Goal: Communication & Community: Answer question/provide support

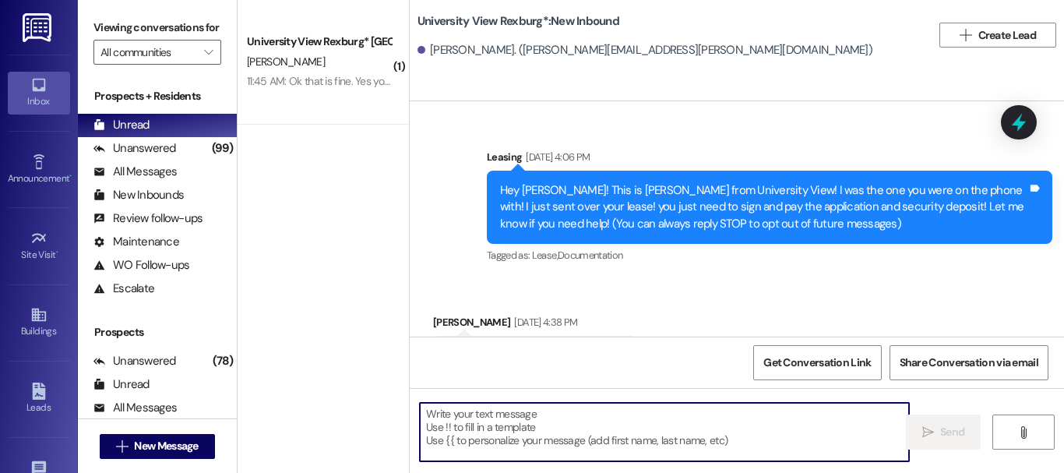
scroll to position [1127, 0]
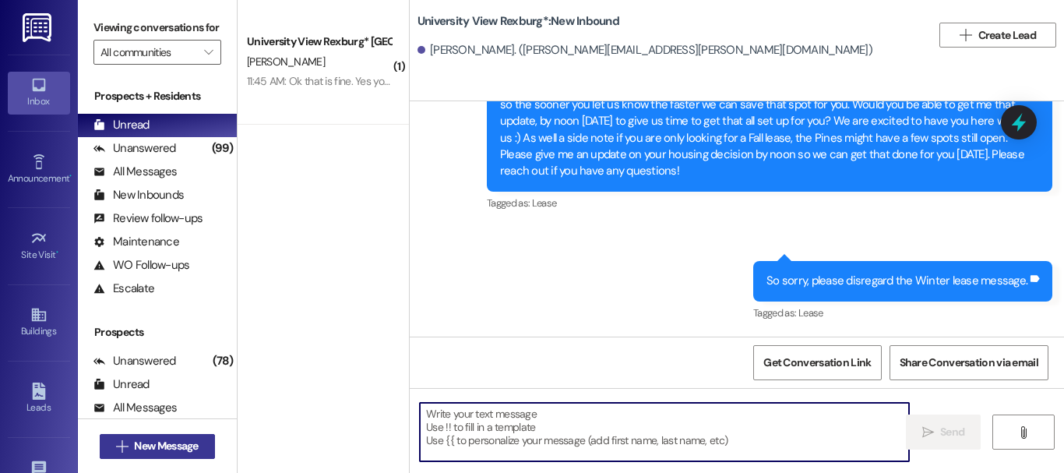
click at [185, 445] on span "New Message" at bounding box center [166, 446] width 64 height 16
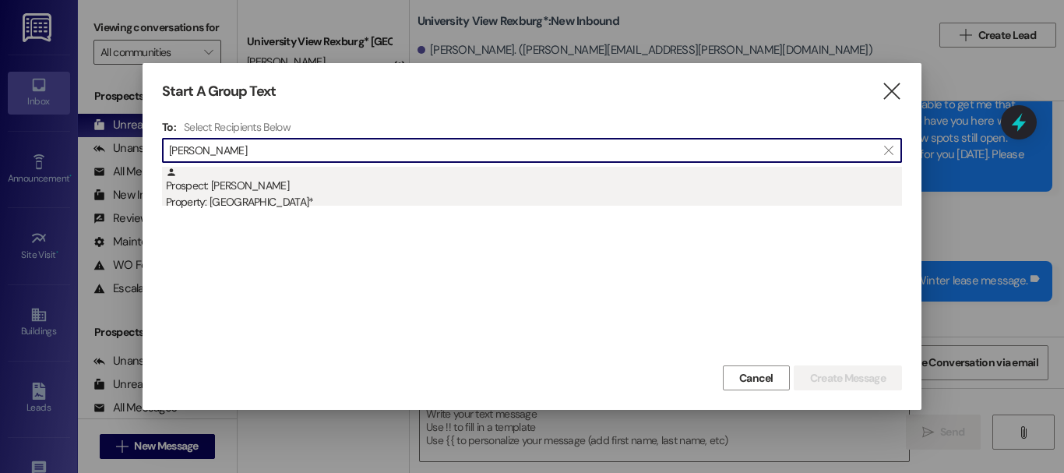
type input "[PERSON_NAME]"
click at [277, 190] on div "Prospect: [PERSON_NAME] Property: [GEOGRAPHIC_DATA]*" at bounding box center [534, 189] width 736 height 44
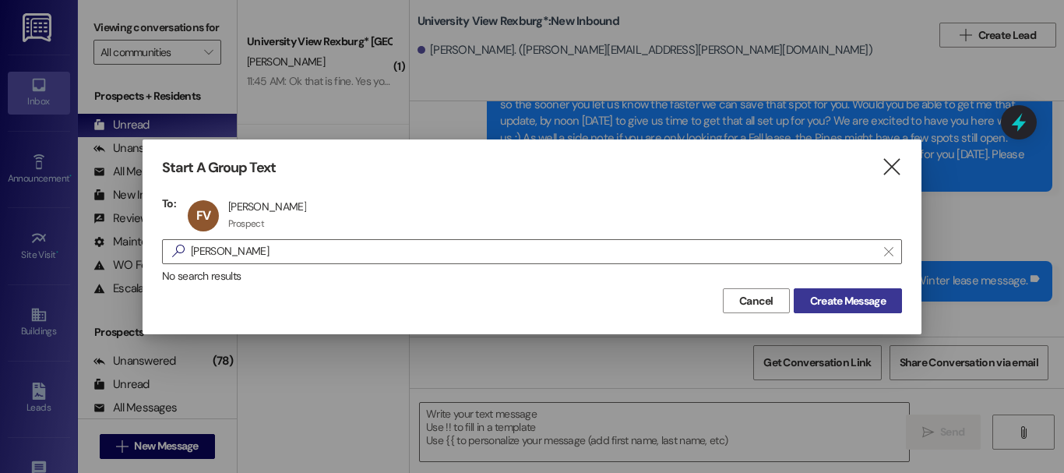
click at [875, 303] on span "Create Message" at bounding box center [848, 301] width 76 height 16
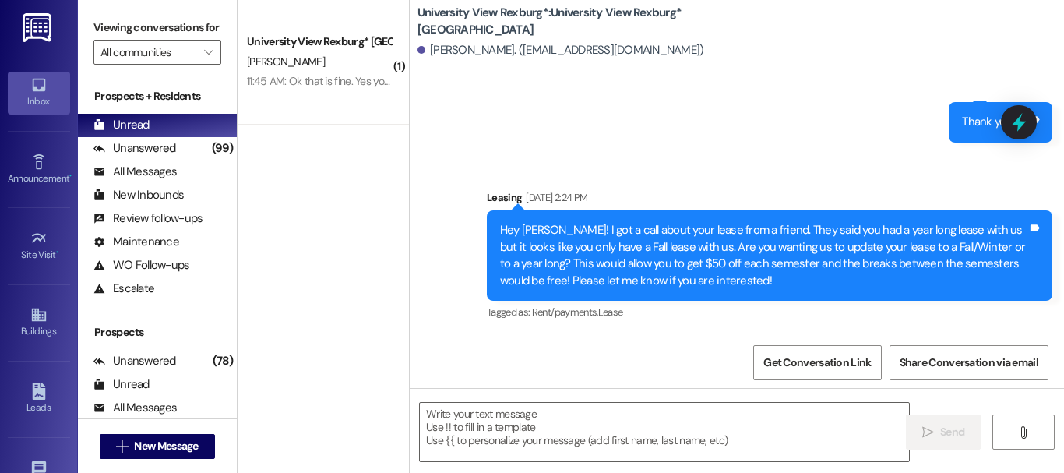
scroll to position [2, 0]
click at [538, 442] on textarea at bounding box center [664, 432] width 489 height 58
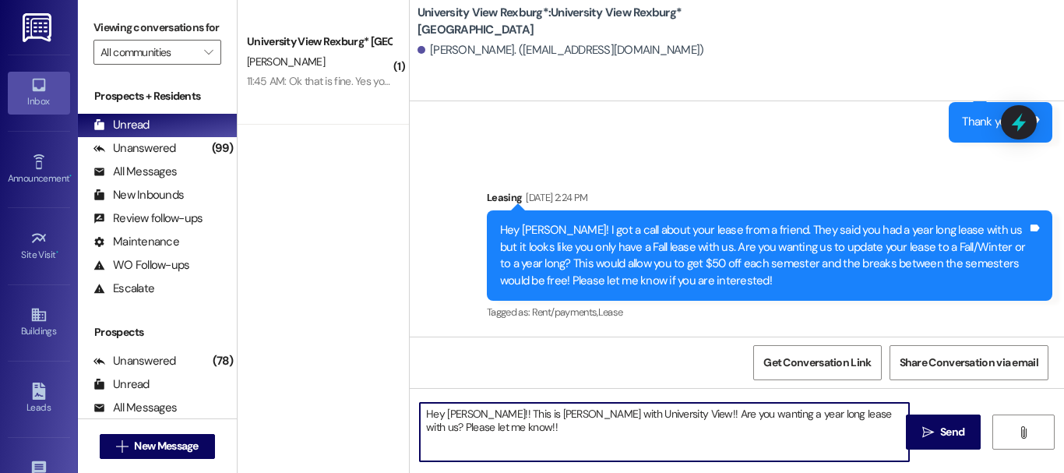
type textarea "Hey [PERSON_NAME]!! This is [PERSON_NAME] with University View!! Are you wantin…"
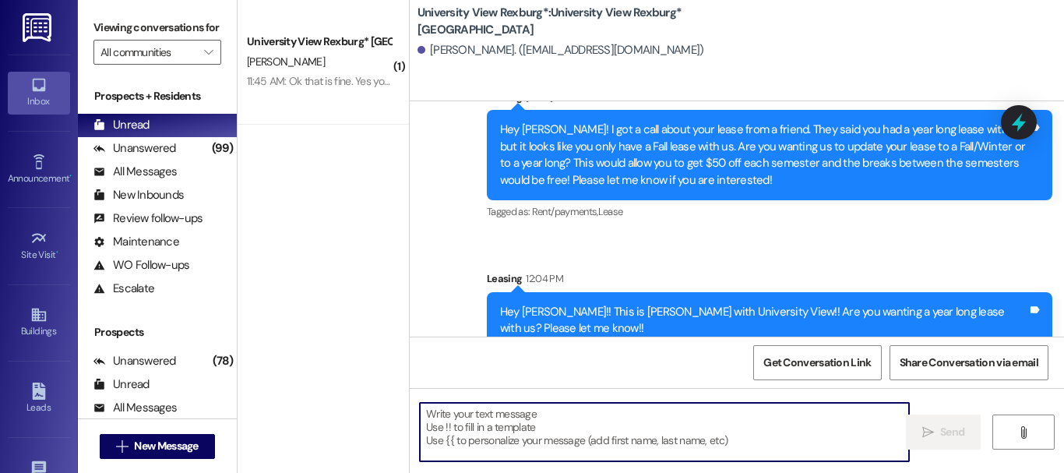
scroll to position [1198, 0]
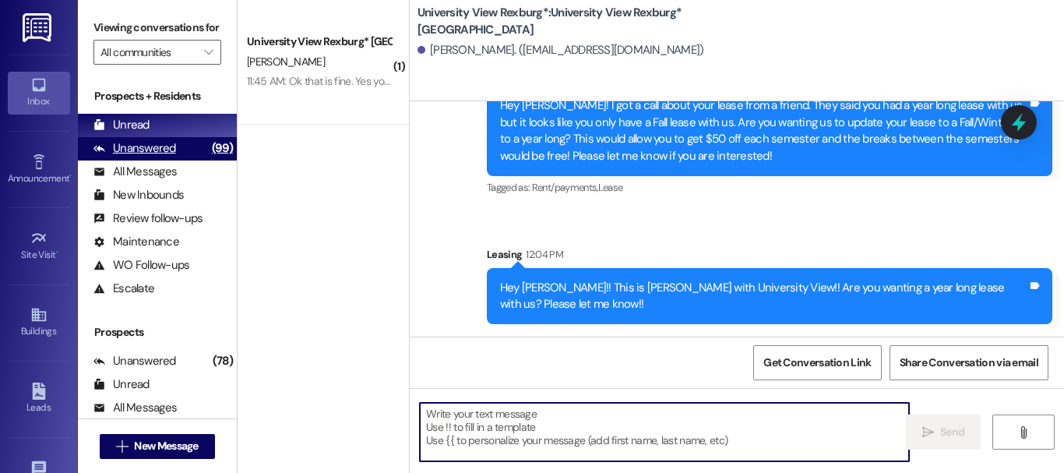
click at [163, 157] on div "Unanswered" at bounding box center [134, 148] width 83 height 16
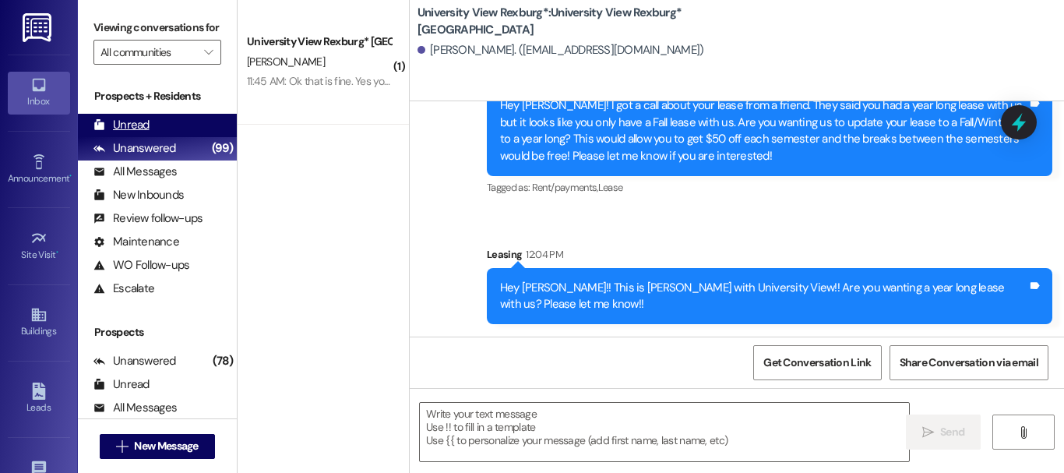
click at [164, 137] on div "Unread (0)" at bounding box center [157, 125] width 159 height 23
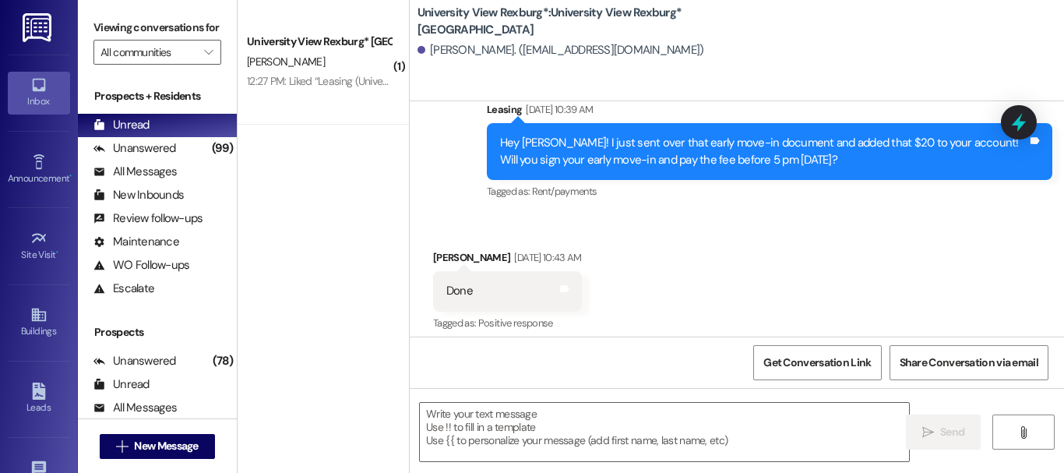
scroll to position [782, 0]
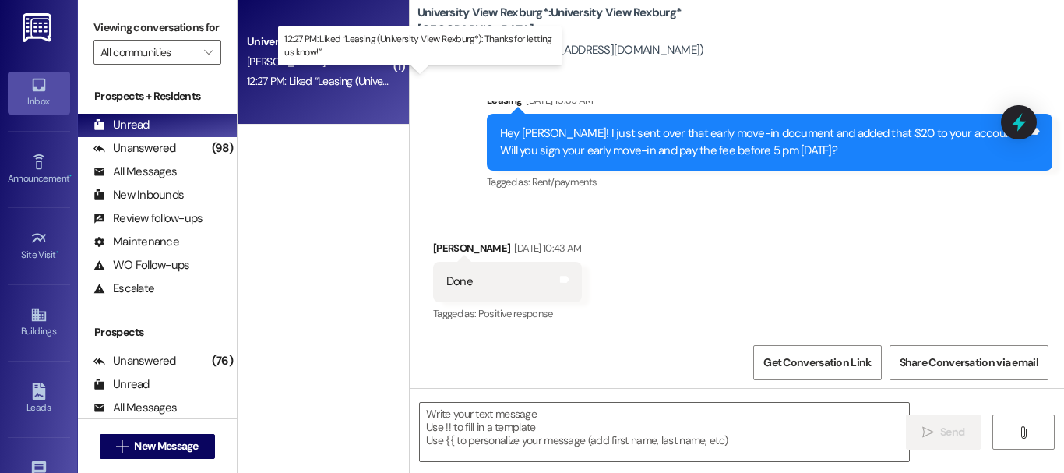
click at [339, 83] on div "12:27 PM: Liked “Leasing (University View Rexburg*): Thanks for letting us know…" at bounding box center [424, 81] width 355 height 14
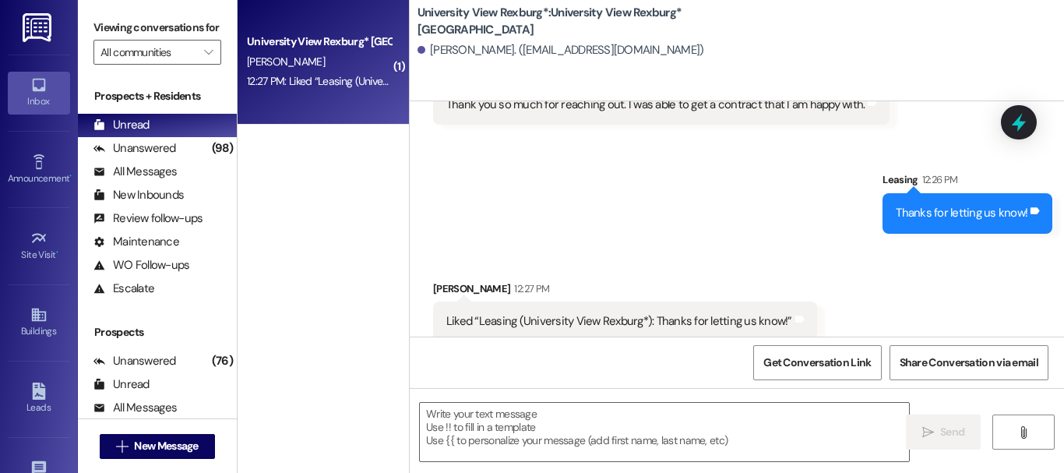
scroll to position [894, 0]
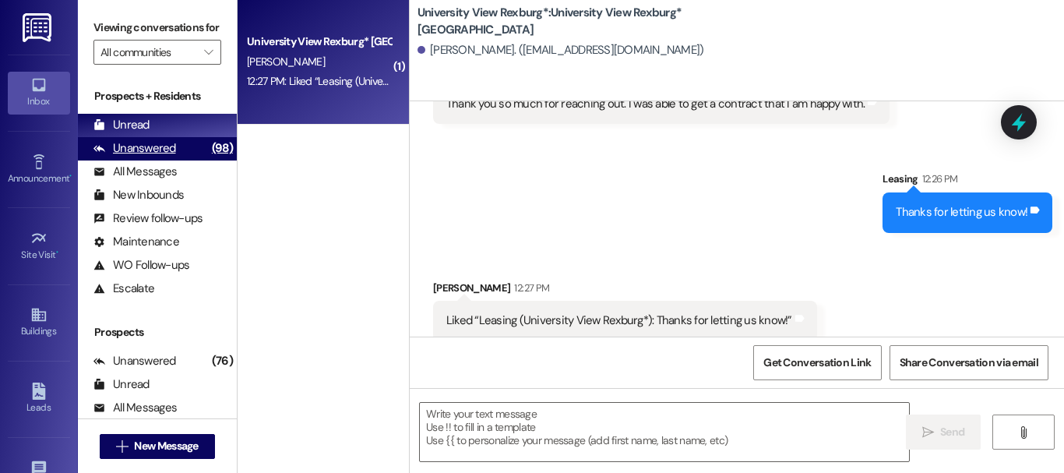
click at [130, 157] on div "Unanswered" at bounding box center [134, 148] width 83 height 16
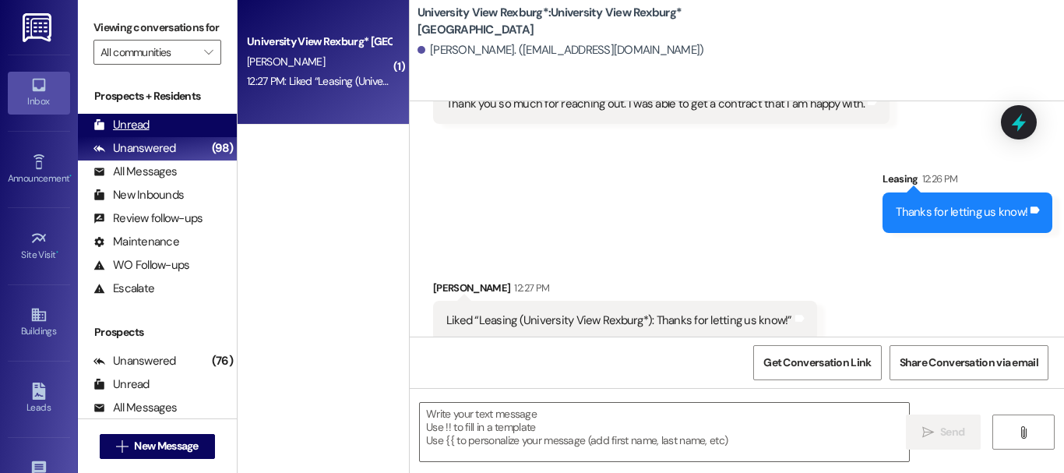
click at [133, 133] on div "Unread" at bounding box center [121, 125] width 56 height 16
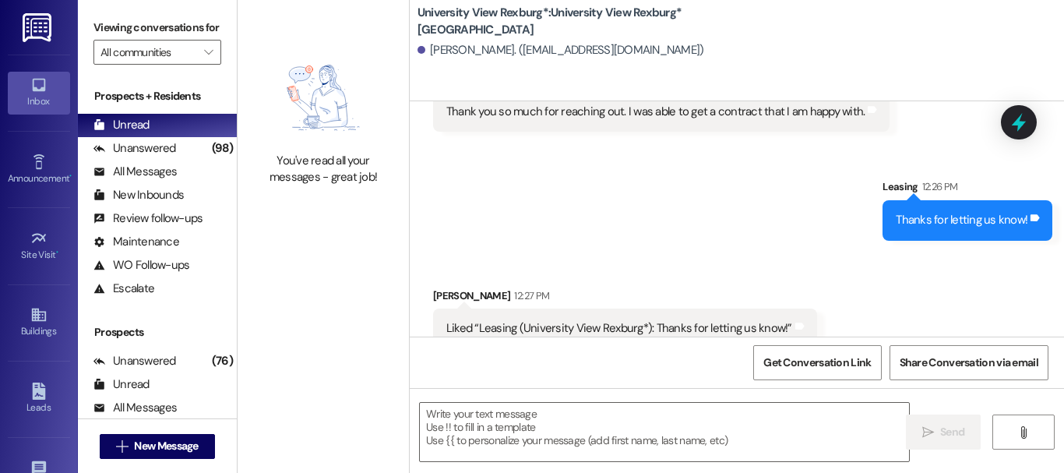
scroll to position [893, 0]
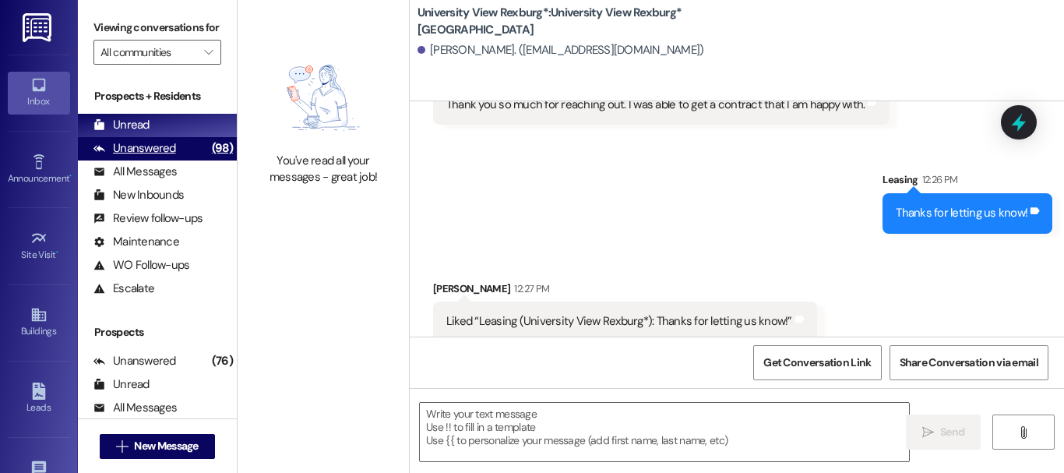
click at [208, 160] on div "(98)" at bounding box center [222, 148] width 29 height 24
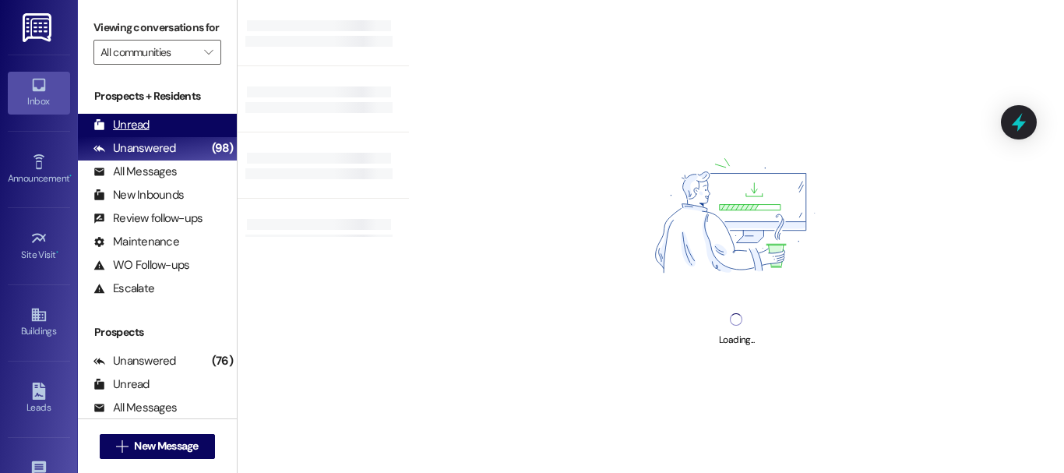
click at [199, 137] on div "Unread (0)" at bounding box center [157, 125] width 159 height 23
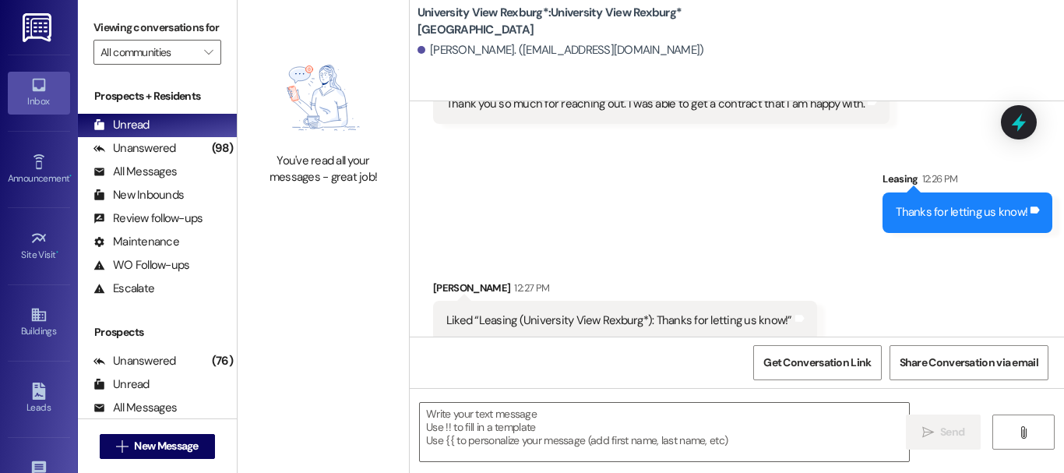
scroll to position [2, 0]
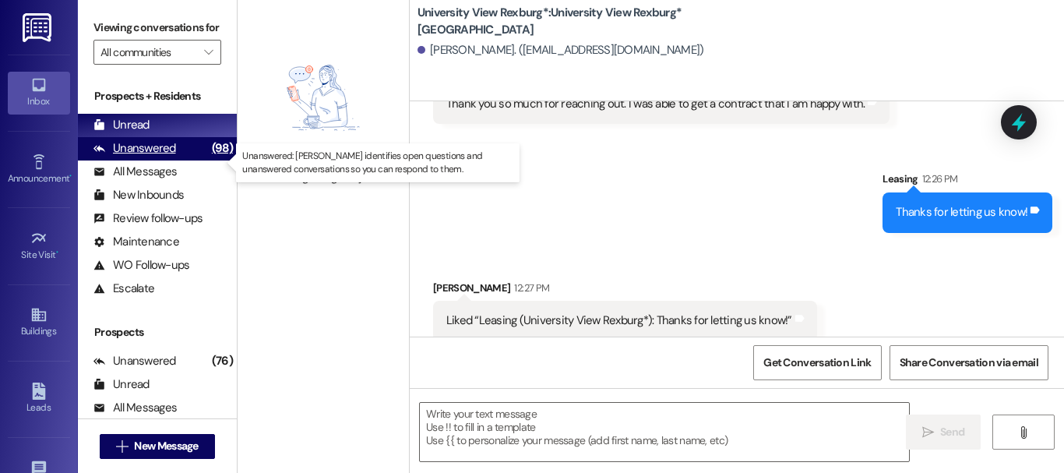
click at [193, 160] on div "Unanswered (98)" at bounding box center [157, 148] width 159 height 23
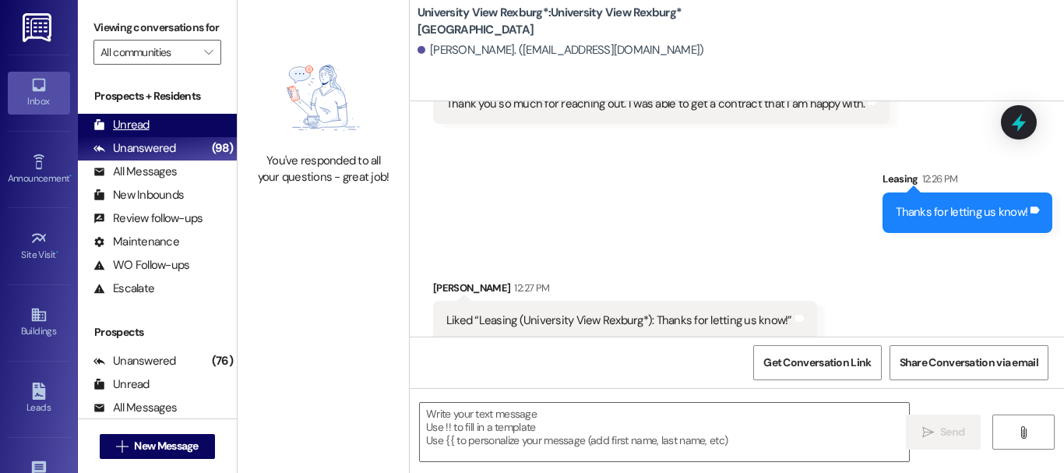
click at [187, 137] on div "Unread (0)" at bounding box center [157, 125] width 159 height 23
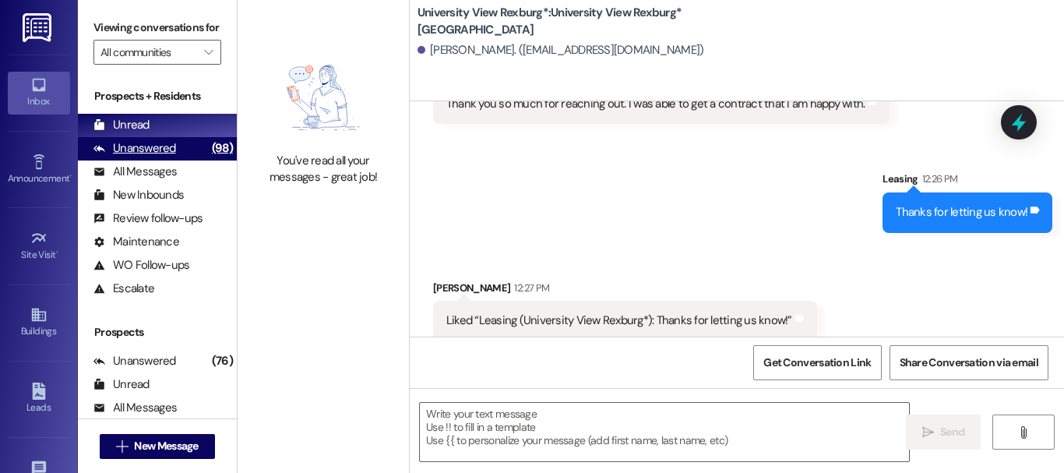
click at [148, 156] on div "Unanswered" at bounding box center [134, 148] width 83 height 16
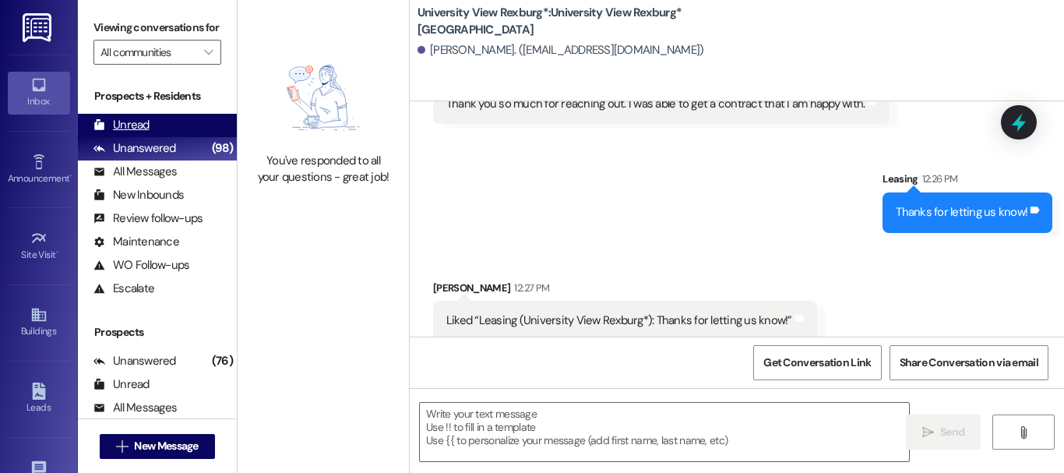
click at [153, 133] on div "Unread (0)" at bounding box center [157, 125] width 159 height 23
